Goal: Navigation & Orientation: Find specific page/section

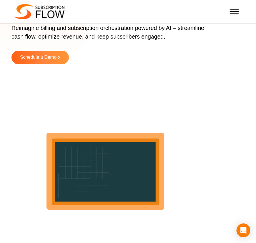
click at [39, 12] on img at bounding box center [39, 11] width 50 height 15
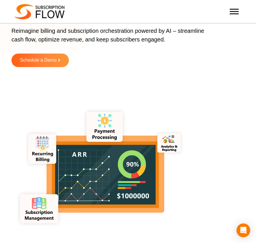
click at [234, 9] on span "Toggle Menu" at bounding box center [234, 9] width 9 height 1
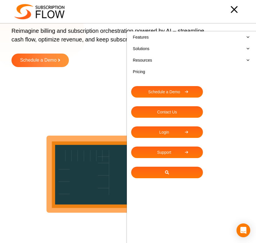
click at [192, 37] on link "Features" at bounding box center [191, 36] width 121 height 11
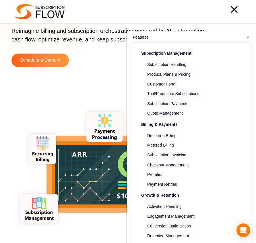
click at [105, 15] on div at bounding box center [153, 9] width 177 height 11
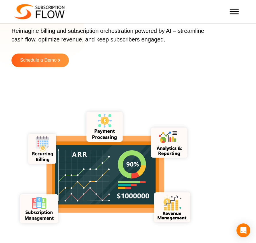
scroll to position [116, 0]
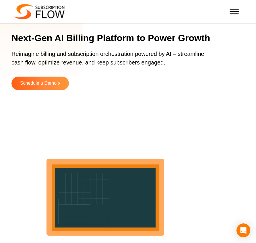
click at [39, 12] on img at bounding box center [39, 11] width 50 height 15
